Goal: Check status

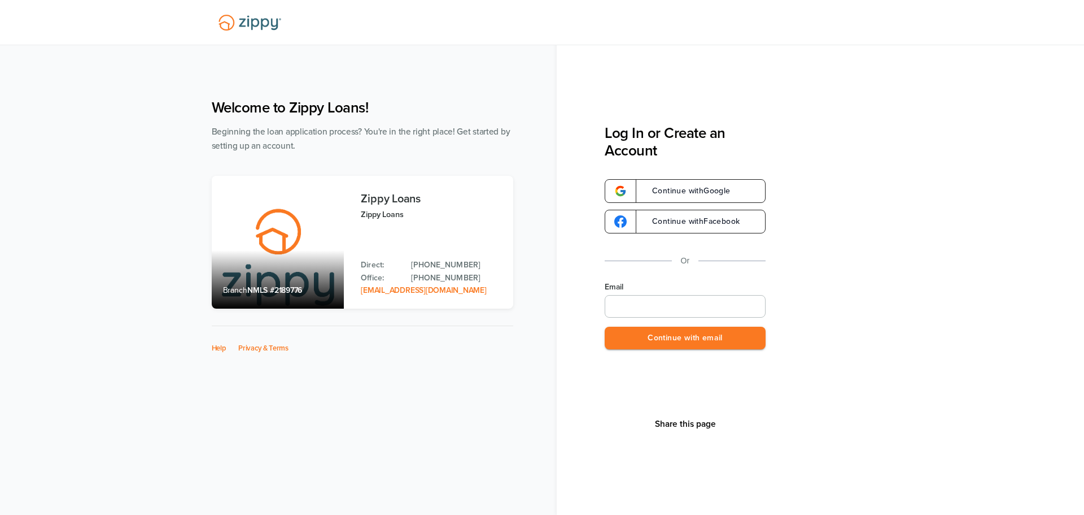
click at [706, 310] on input "Email" at bounding box center [685, 306] width 161 height 23
drag, startPoint x: 745, startPoint y: 303, endPoint x: 445, endPoint y: 306, distance: 300.5
click at [472, 297] on div "**********" at bounding box center [543, 287] width 684 height 399
type input "*"
type input "**********"
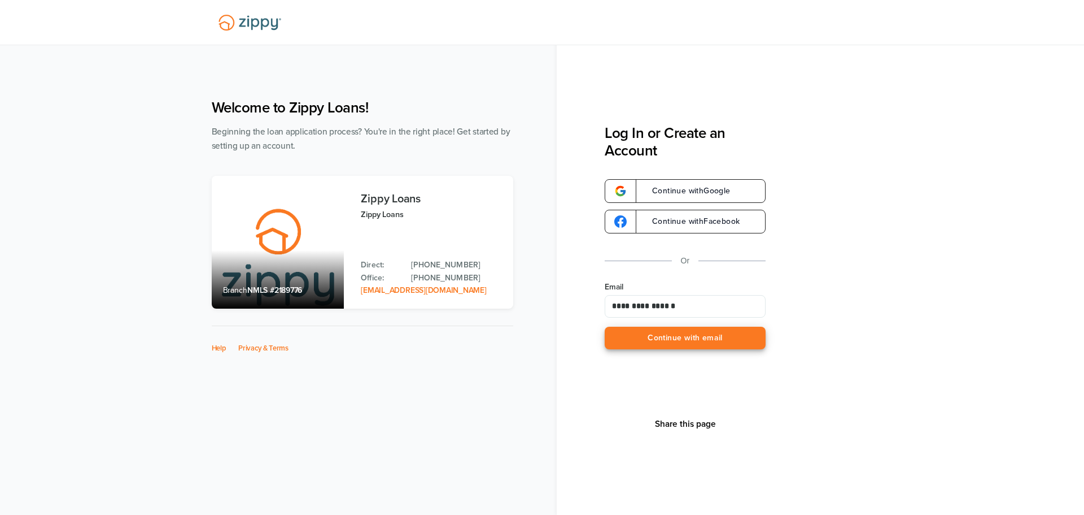
click at [672, 335] on button "Continue with email" at bounding box center [685, 337] width 161 height 23
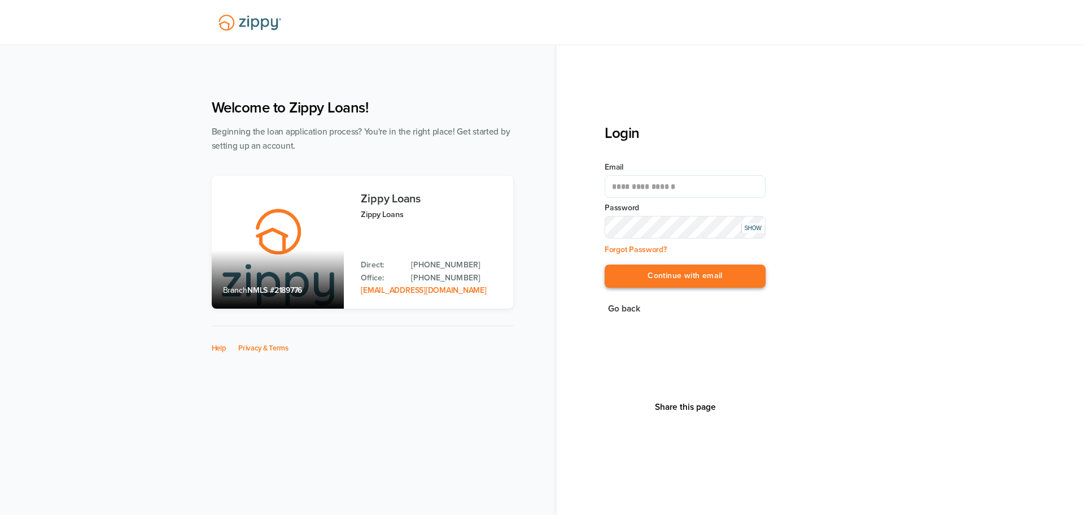
click at [652, 273] on button "Continue with email" at bounding box center [685, 275] width 161 height 23
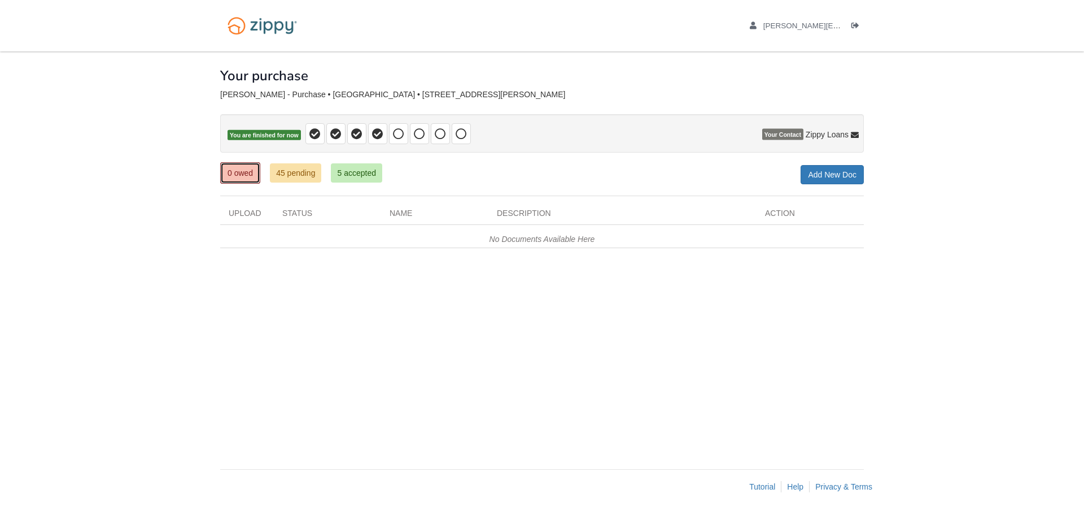
click at [243, 176] on link "0 owed" at bounding box center [240, 172] width 40 height 21
click at [459, 108] on div at bounding box center [542, 106] width 644 height 15
click at [373, 176] on link "5 accepted" at bounding box center [356, 172] width 51 height 19
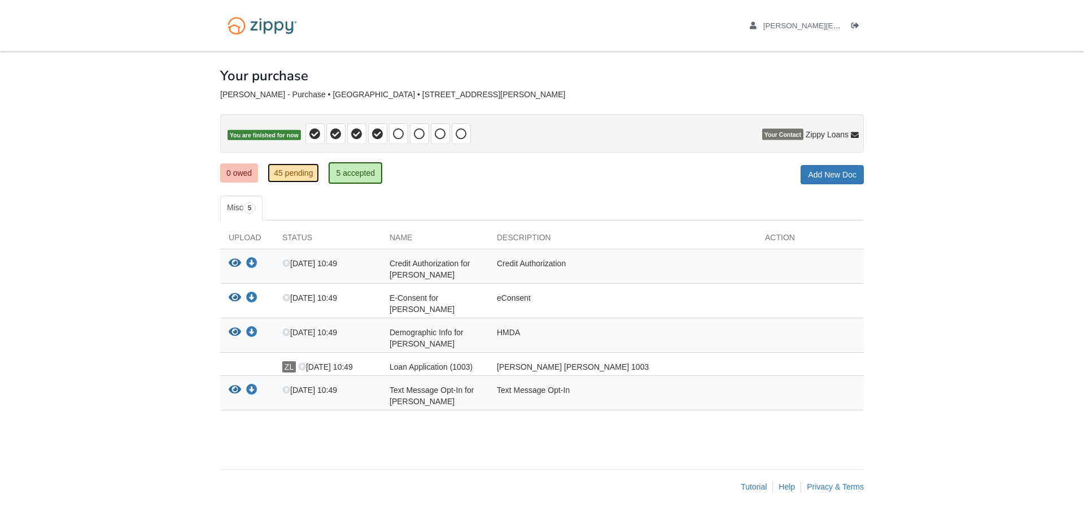
click at [281, 174] on link "45 pending" at bounding box center [293, 172] width 51 height 19
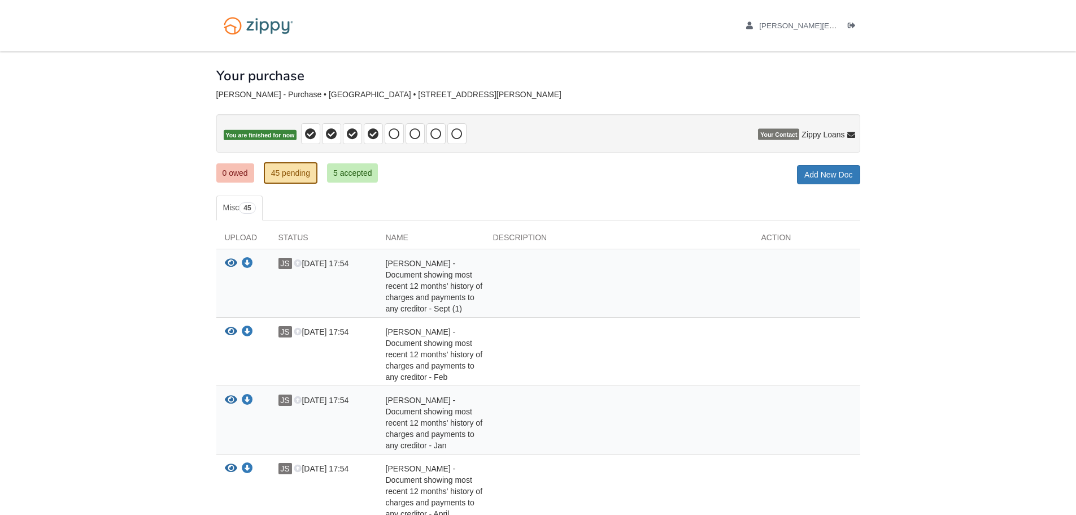
click at [243, 172] on link "0 owed" at bounding box center [235, 172] width 38 height 19
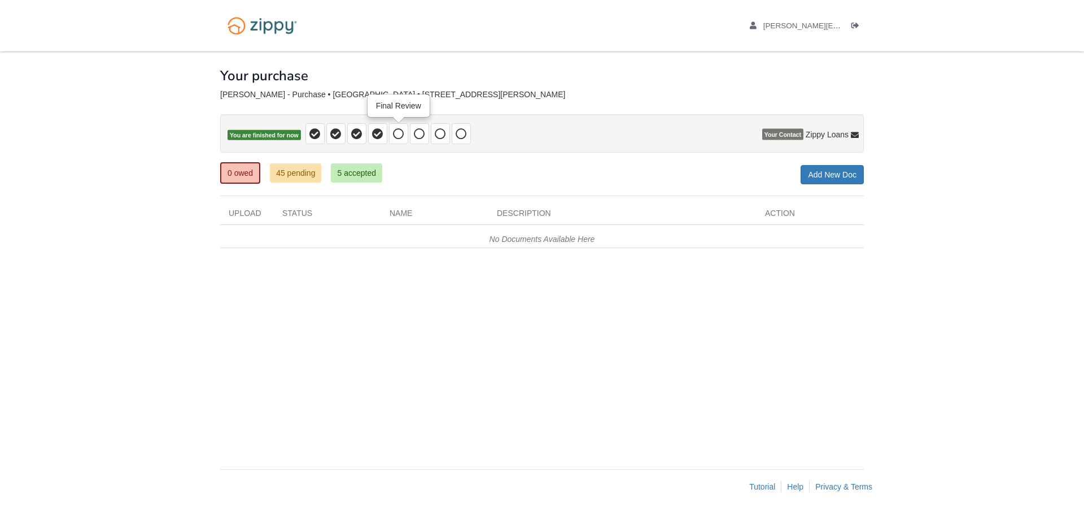
click at [402, 134] on icon at bounding box center [398, 133] width 11 height 11
click at [800, 25] on span "[PERSON_NAME][EMAIL_ADDRESS][DOMAIN_NAME]" at bounding box center [860, 25] width 192 height 8
